Goal: Find contact information: Find contact information

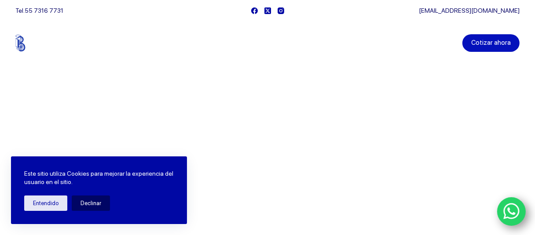
click at [500, 38] on link "Cotizar ahora" at bounding box center [490, 43] width 57 height 18
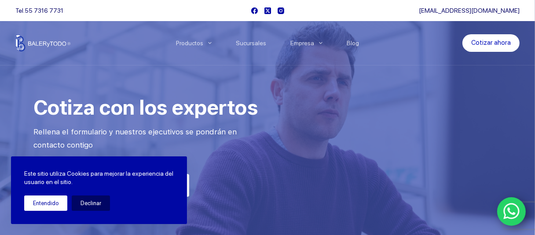
click at [51, 207] on button "Entendido" at bounding box center [45, 203] width 43 height 15
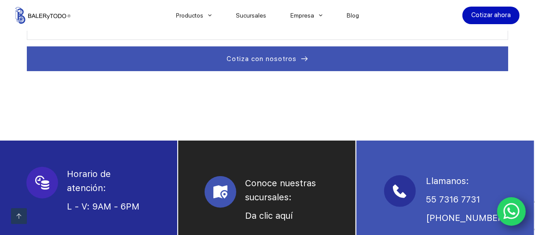
scroll to position [572, 0]
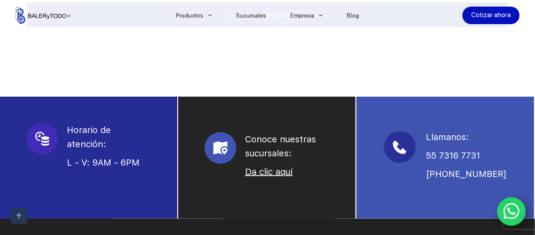
click at [271, 167] on link "Da clic aquí" at bounding box center [269, 172] width 48 height 11
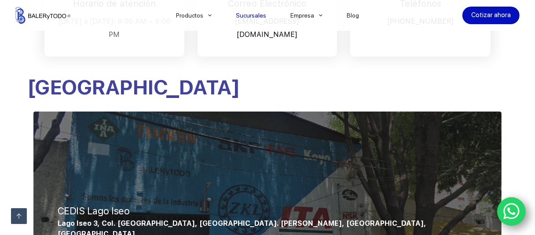
scroll to position [396, 0]
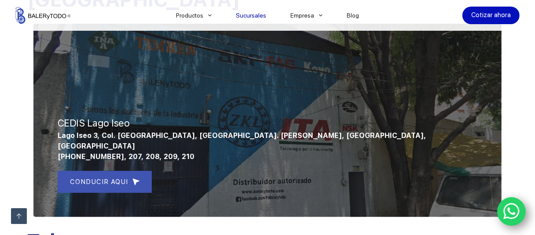
click at [513, 204] on icon "WhatsApp" at bounding box center [511, 212] width 16 height 16
